Goal: Task Accomplishment & Management: Manage account settings

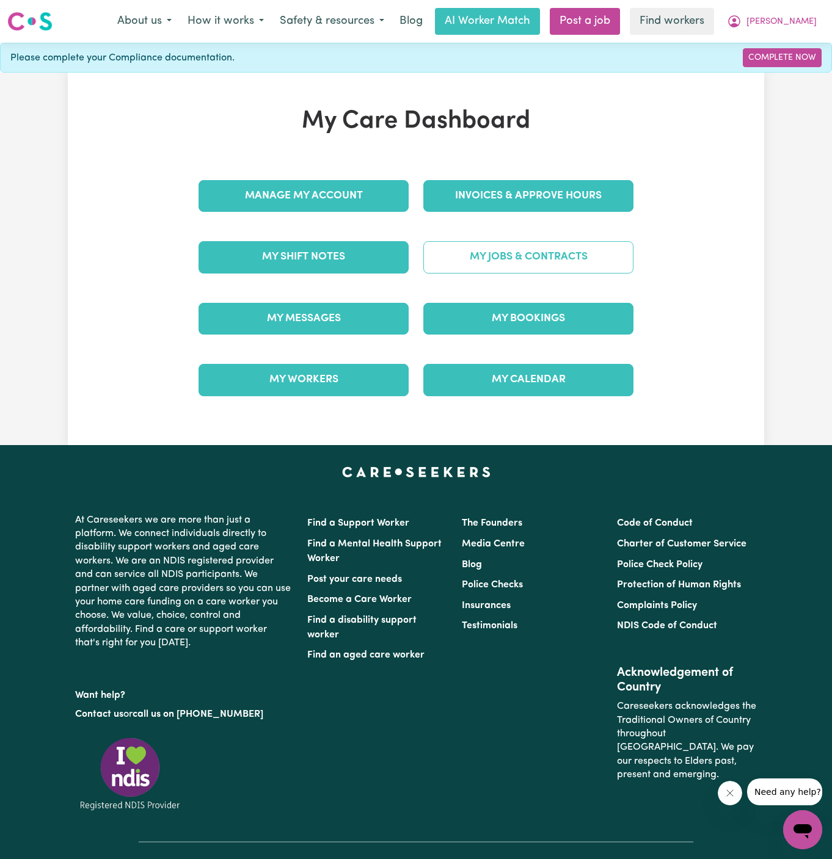
click at [527, 258] on link "My Jobs & Contracts" at bounding box center [528, 257] width 210 height 32
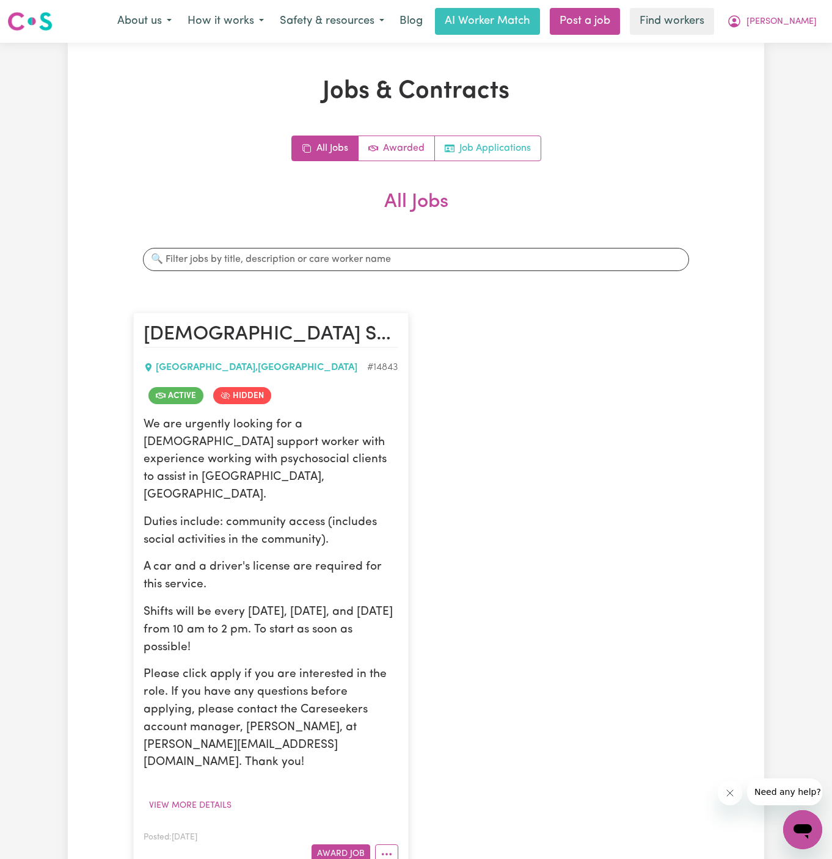
click at [525, 155] on link "Job Applications" at bounding box center [488, 148] width 106 height 24
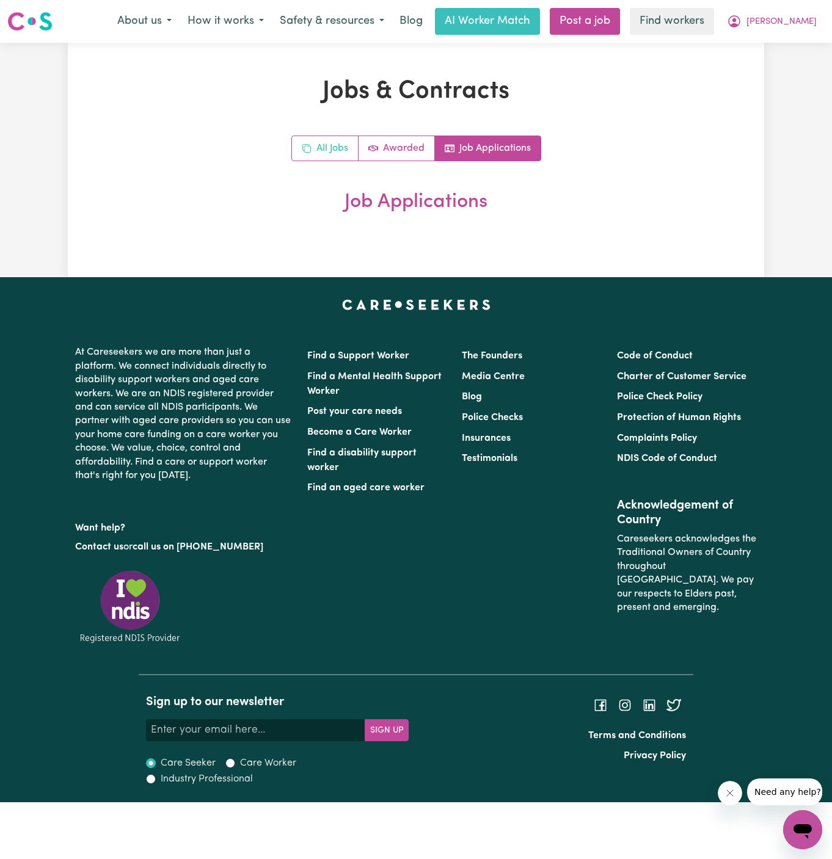
click at [335, 153] on link "All Jobs" at bounding box center [325, 148] width 67 height 24
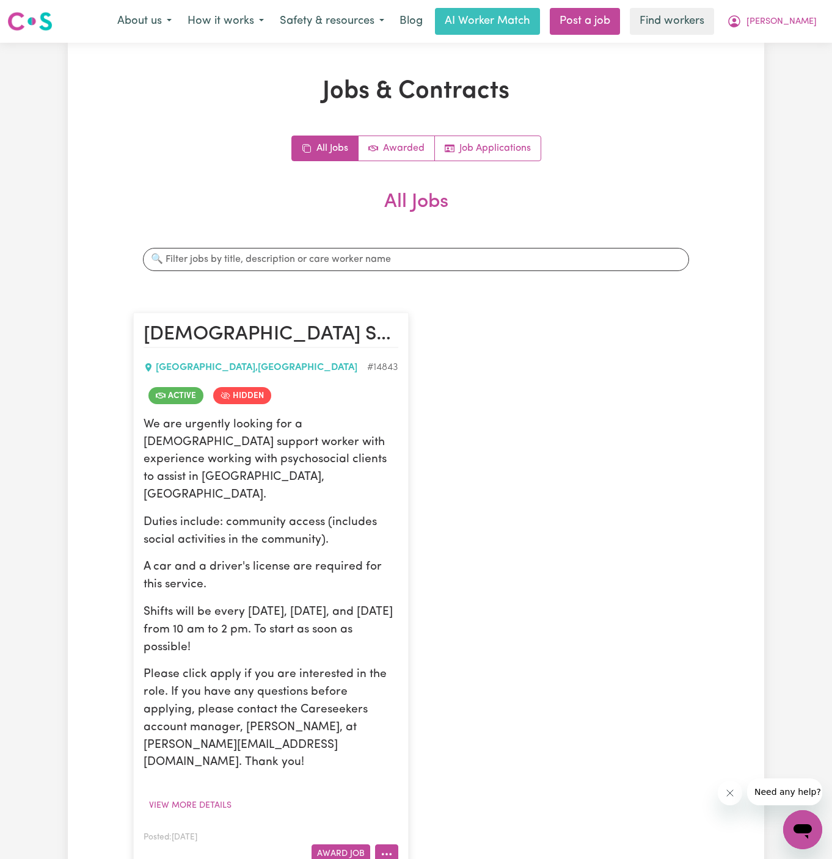
click at [388, 845] on button "More options" at bounding box center [386, 854] width 23 height 19
click at [462, 741] on link "Un-hide Job" at bounding box center [435, 753] width 118 height 24
click at [531, 139] on link "Job Applications" at bounding box center [488, 148] width 106 height 24
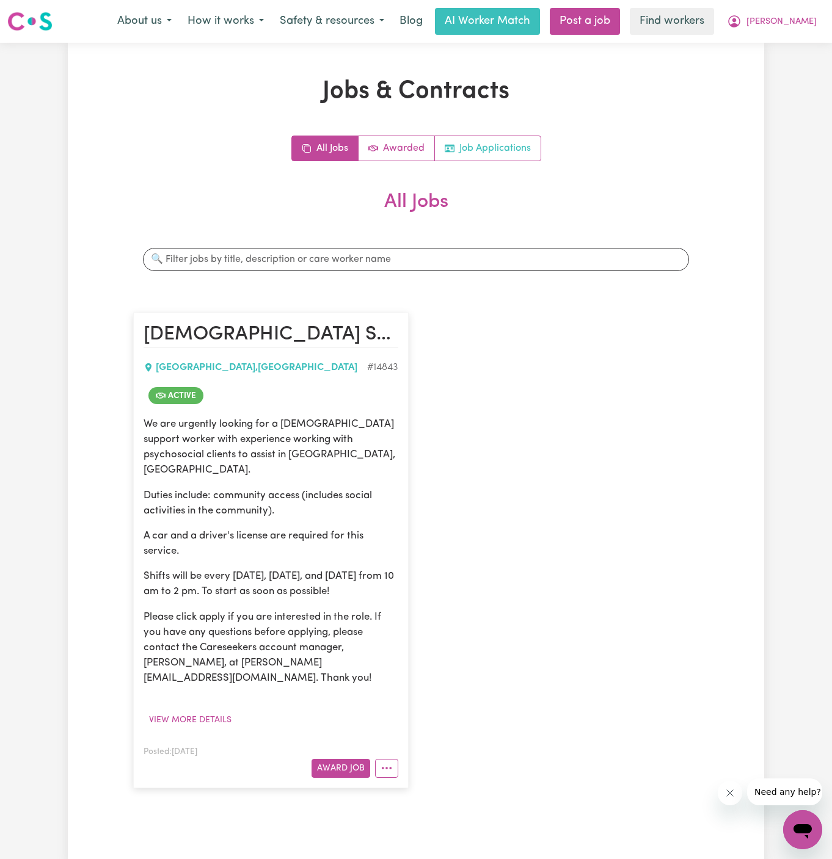
click at [505, 149] on link "Job Applications" at bounding box center [488, 148] width 106 height 24
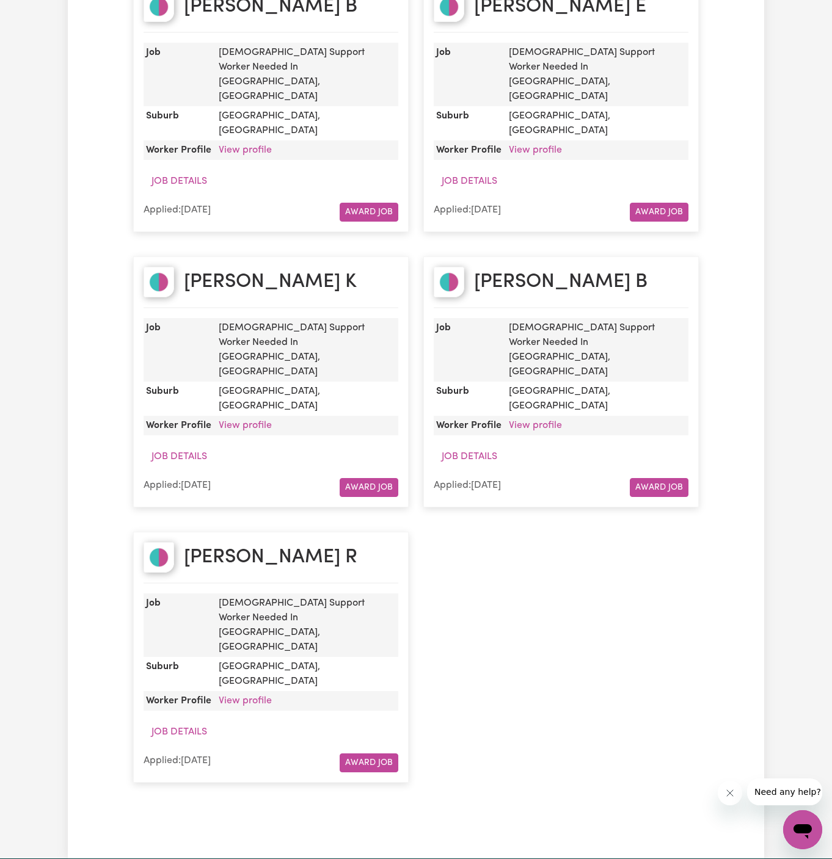
scroll to position [292, 0]
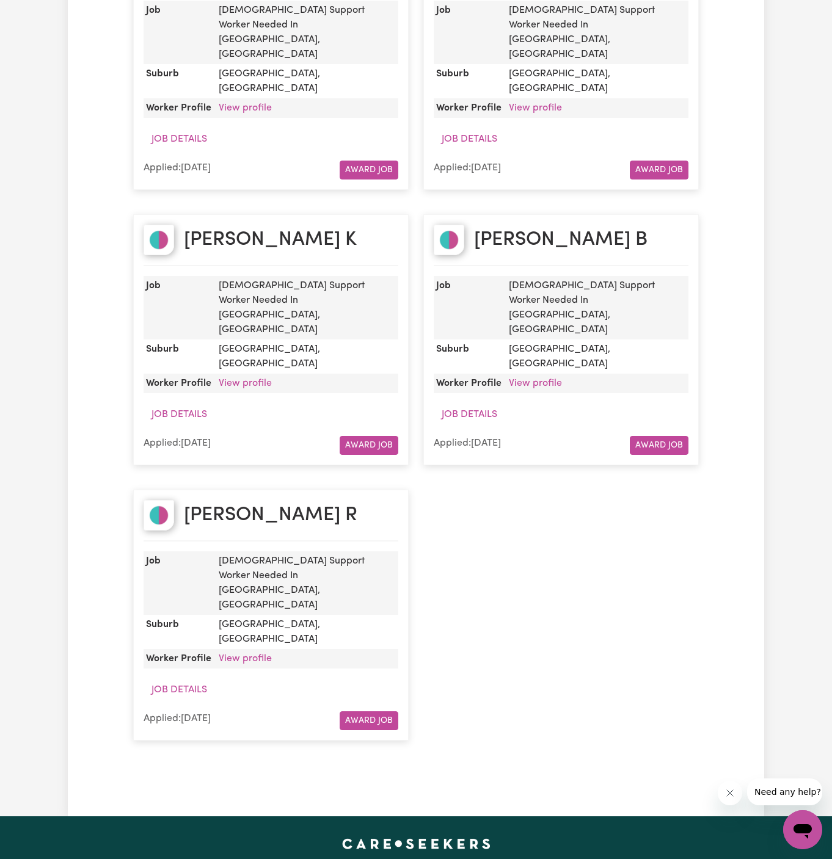
click at [246, 654] on link "View profile" at bounding box center [245, 659] width 53 height 10
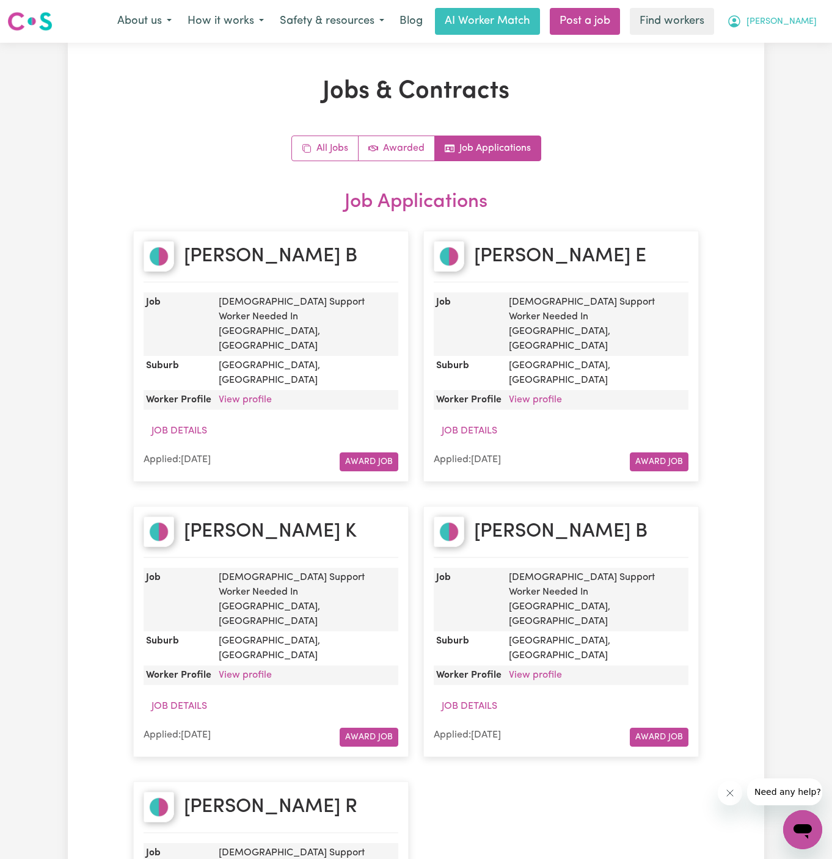
click at [818, 24] on button "[PERSON_NAME]" at bounding box center [772, 22] width 106 height 26
click at [800, 71] on link "Logout" at bounding box center [775, 70] width 96 height 23
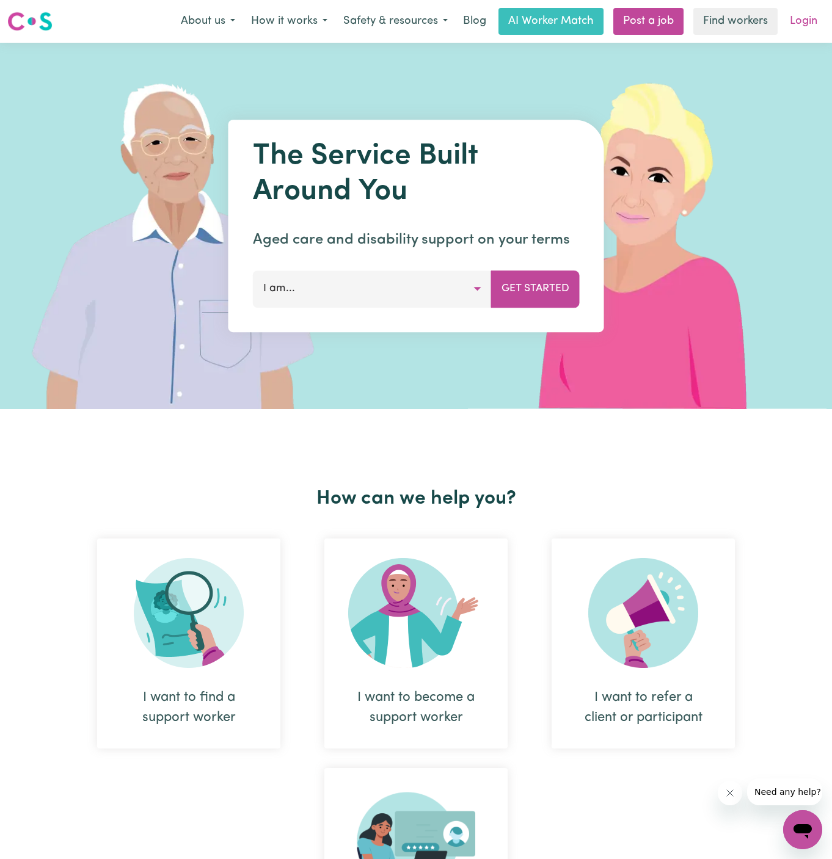
click at [804, 23] on link "Login" at bounding box center [803, 21] width 42 height 27
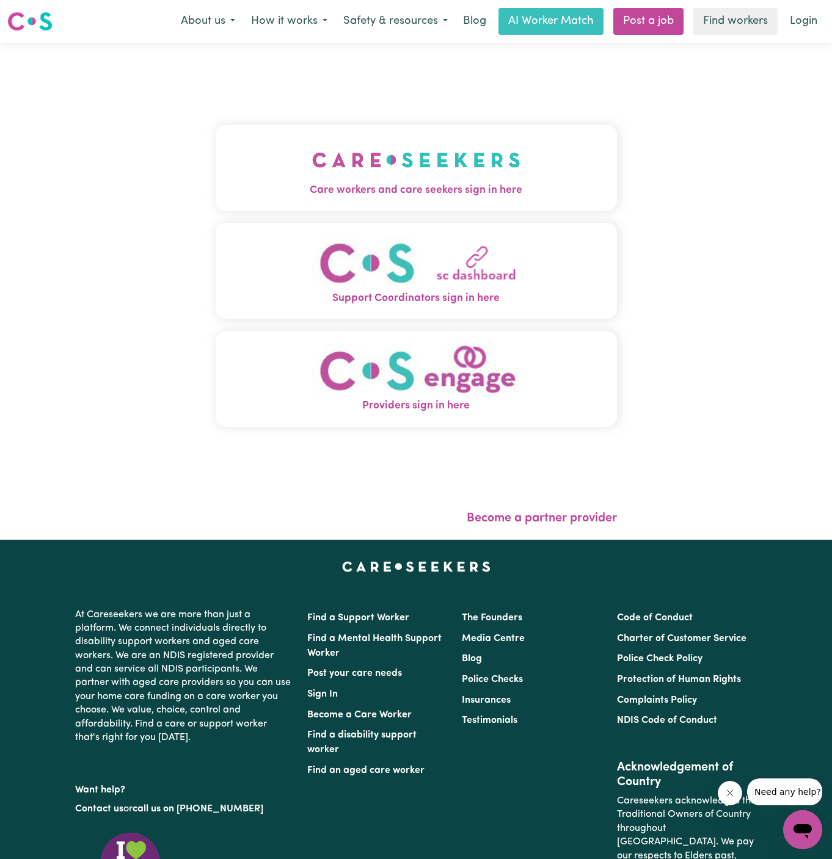
click at [370, 99] on div "Care workers and care seekers sign in here Support Coordinators sign in here Pr…" at bounding box center [416, 282] width 401 height 430
click at [370, 133] on button "Care workers and care seekers sign in here" at bounding box center [416, 167] width 401 height 85
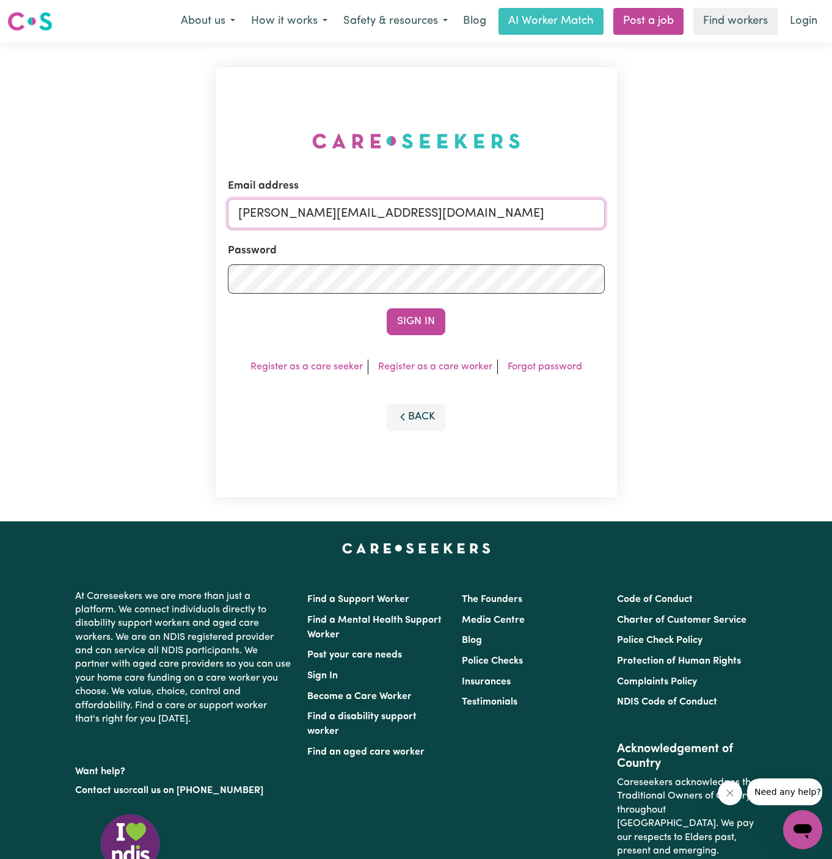
click at [465, 216] on input "[PERSON_NAME][EMAIL_ADDRESS][DOMAIN_NAME]" at bounding box center [416, 213] width 377 height 29
click at [307, 213] on input "[EMAIL_ADDRESS][DOMAIN_NAME]" at bounding box center [416, 213] width 377 height 29
drag, startPoint x: 302, startPoint y: 213, endPoint x: 723, endPoint y: 209, distance: 421.4
click at [723, 209] on div "Email address [EMAIL_ADDRESS][DOMAIN_NAME] Password Sign In Register as a care …" at bounding box center [416, 282] width 832 height 479
click at [387, 308] on button "Sign In" at bounding box center [416, 321] width 59 height 27
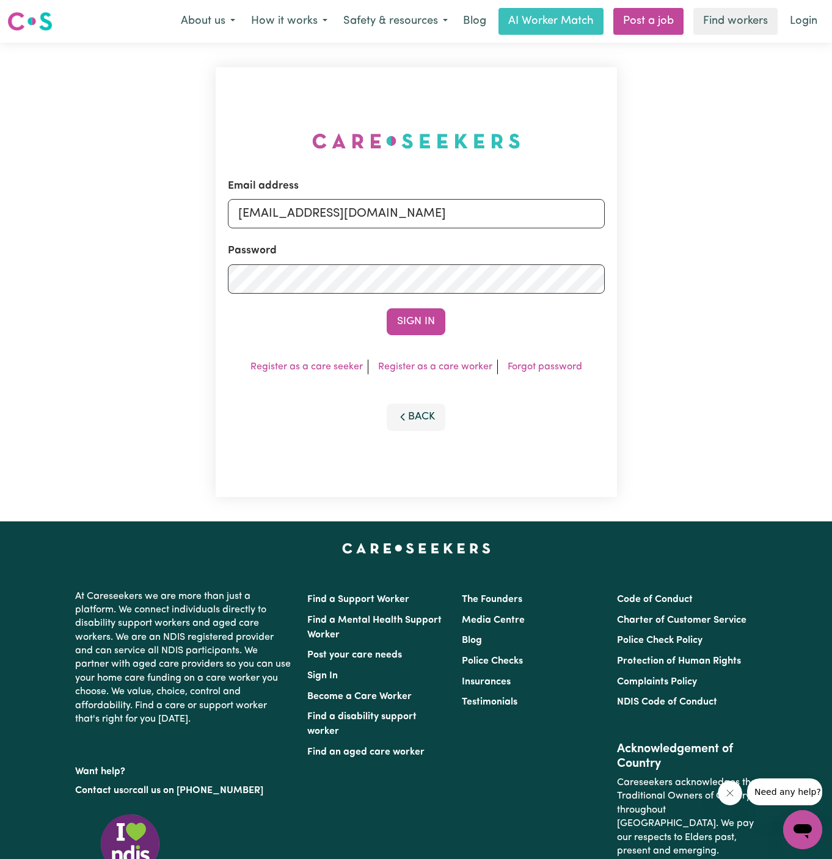
type input "[EMAIL_ADDRESS][DOMAIN_NAME]'"
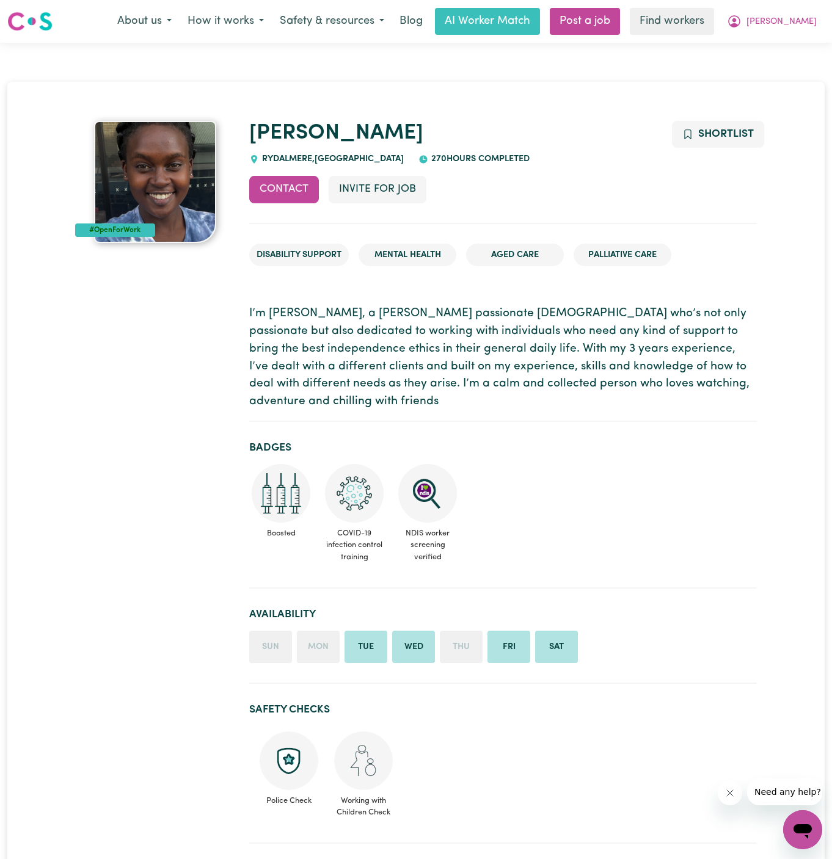
click at [299, 152] on div "Ruth RYDALMERE , New South Wales 270 hours completed" at bounding box center [502, 143] width 507 height 45
copy span "RYDALMERE"
click at [812, 16] on button "[PERSON_NAME]" at bounding box center [772, 22] width 106 height 26
click at [812, 43] on link "My Dashboard" at bounding box center [775, 47] width 96 height 23
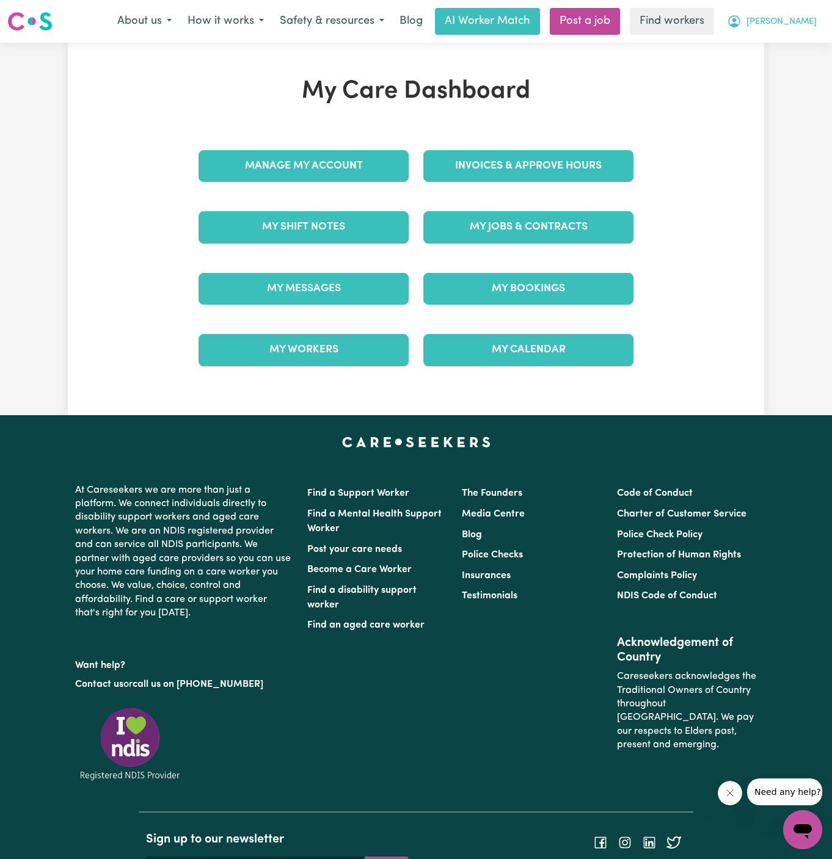
click at [810, 20] on span "[PERSON_NAME]" at bounding box center [781, 21] width 70 height 13
click at [809, 60] on link "Logout" at bounding box center [775, 70] width 96 height 23
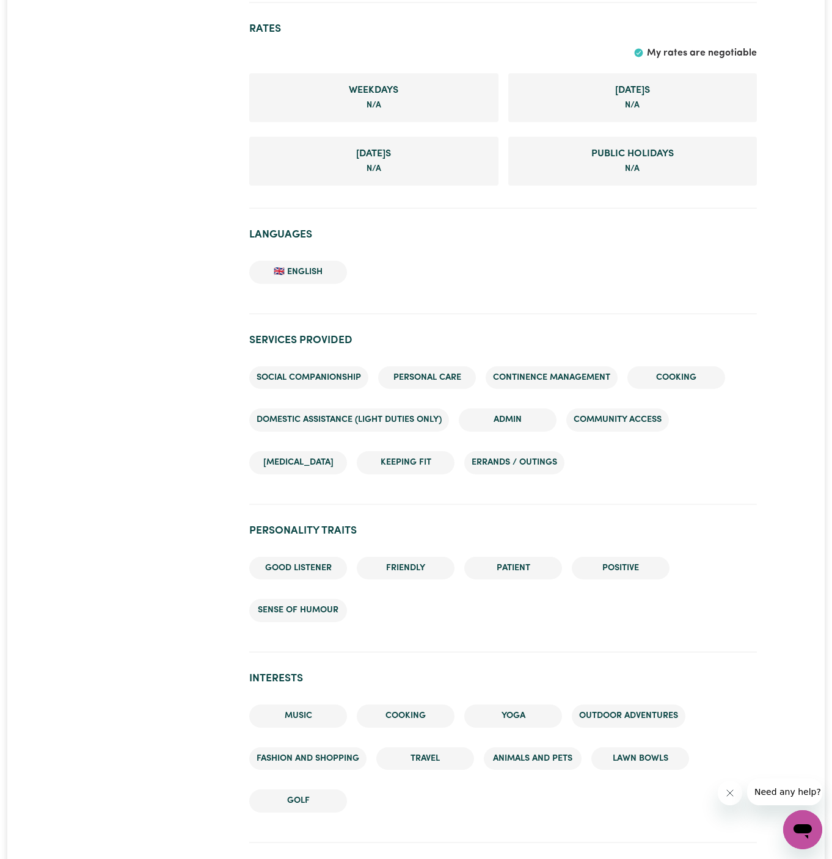
scroll to position [763, 0]
